Goal: Browse casually

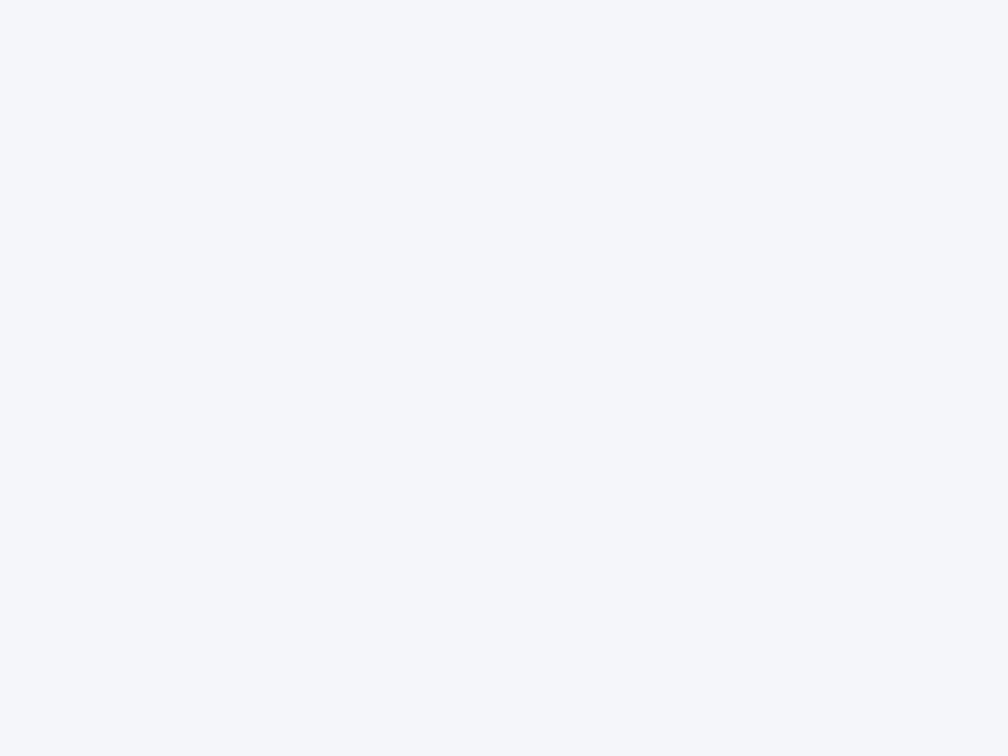
click at [504, 378] on div at bounding box center [504, 378] width 1008 height 756
